Goal: Information Seeking & Learning: Understand process/instructions

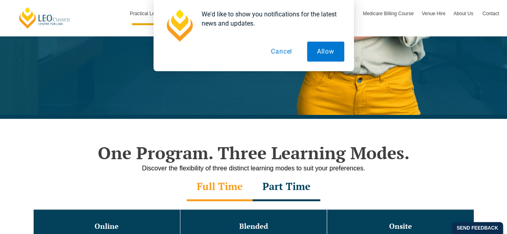
click at [275, 53] on button "Cancel" at bounding box center [281, 52] width 41 height 20
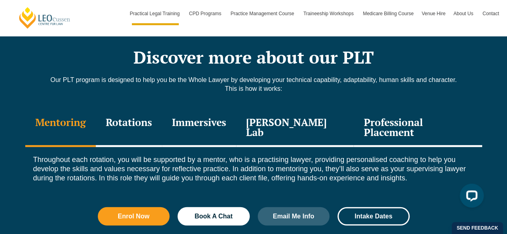
scroll to position [1090, 0]
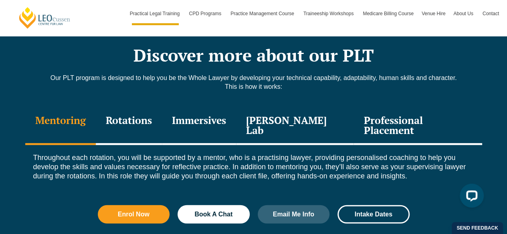
click at [363, 107] on div "Professional Placement" at bounding box center [418, 126] width 128 height 38
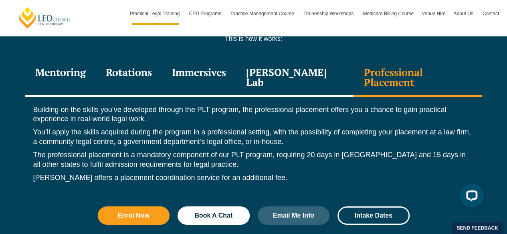
scroll to position [1122, 0]
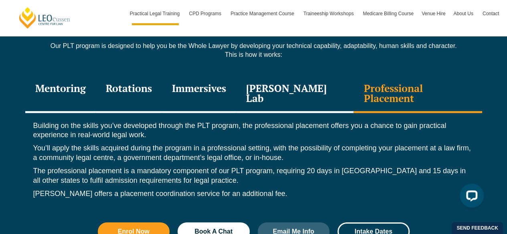
click at [298, 79] on div "[PERSON_NAME] Lab" at bounding box center [295, 94] width 118 height 38
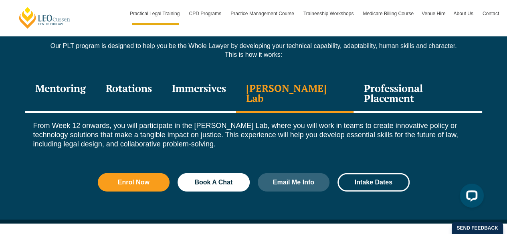
click at [184, 75] on div "Immersives" at bounding box center [199, 94] width 74 height 38
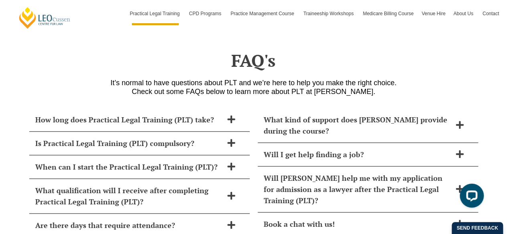
scroll to position [3463, 0]
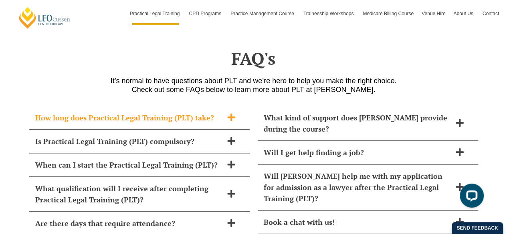
click at [223, 113] on span at bounding box center [231, 118] width 17 height 10
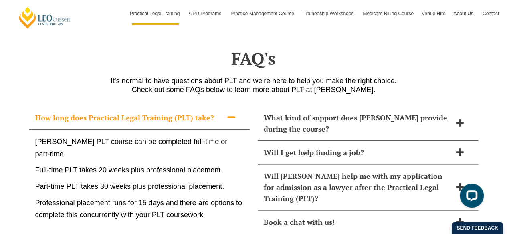
click at [223, 113] on span at bounding box center [231, 118] width 17 height 10
click at [232, 113] on icon at bounding box center [231, 117] width 9 height 9
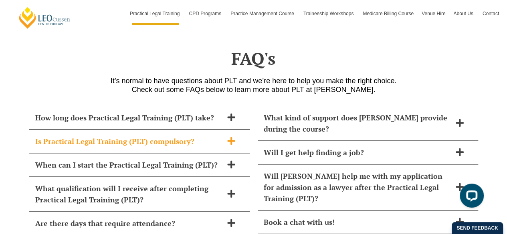
click at [230, 137] on icon at bounding box center [231, 141] width 8 height 8
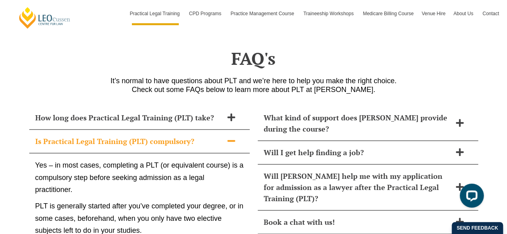
click at [230, 137] on icon at bounding box center [231, 141] width 9 height 9
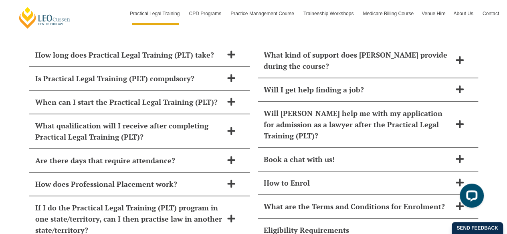
scroll to position [3527, 0]
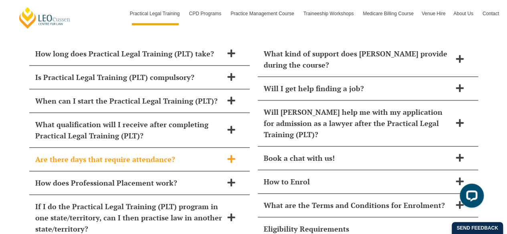
click at [91, 154] on span "Are there days that require attendance?" at bounding box center [129, 159] width 188 height 11
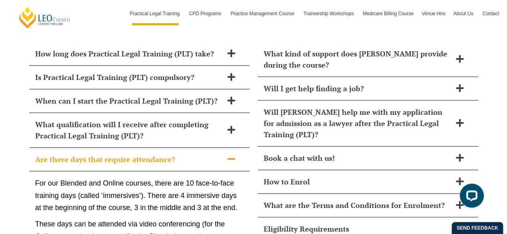
click at [39, 178] on p "For our Blended and Online courses, there are 10 face-to-face training days (ca…" at bounding box center [139, 196] width 208 height 37
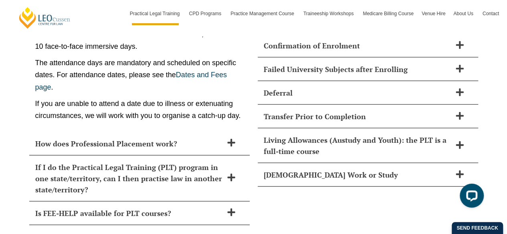
scroll to position [3784, 0]
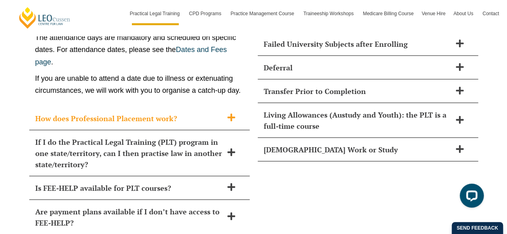
click at [132, 113] on span "How does Professional Placement work?" at bounding box center [129, 118] width 188 height 11
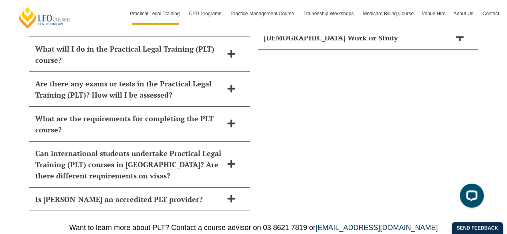
scroll to position [3906, 0]
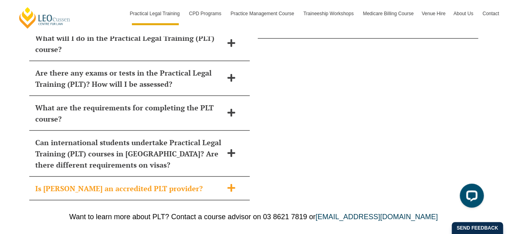
click at [50, 183] on span "Is [PERSON_NAME] an accredited PLT provider?" at bounding box center [129, 188] width 188 height 11
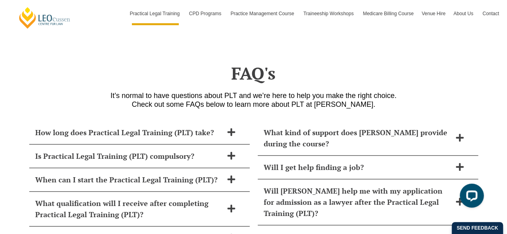
scroll to position [3448, 0]
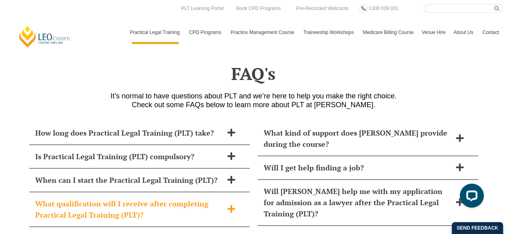
click at [211, 198] on span "What qualification will I receive after completing Practical Legal Training (PL…" at bounding box center [129, 209] width 188 height 22
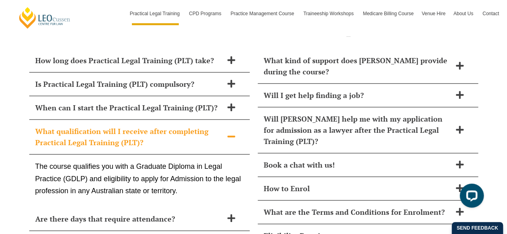
scroll to position [3544, 0]
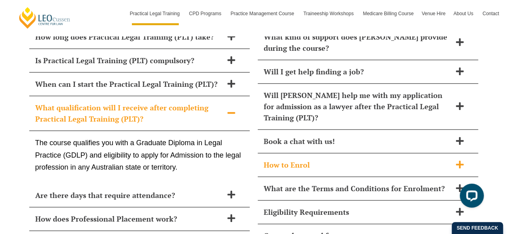
click at [286, 160] on span "How to Enrol" at bounding box center [358, 165] width 188 height 11
